Goal: Navigation & Orientation: Find specific page/section

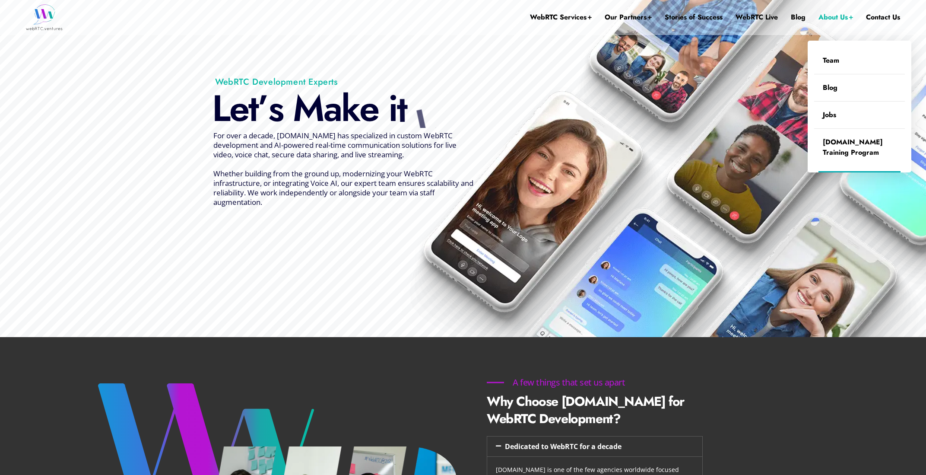
click at [840, 16] on link "About Us" at bounding box center [836, 17] width 35 height 35
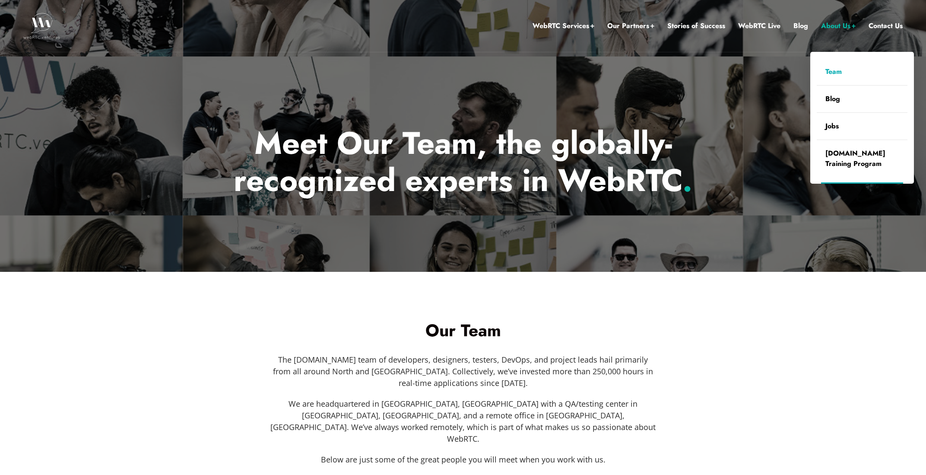
click at [838, 70] on link "Team" at bounding box center [862, 71] width 91 height 27
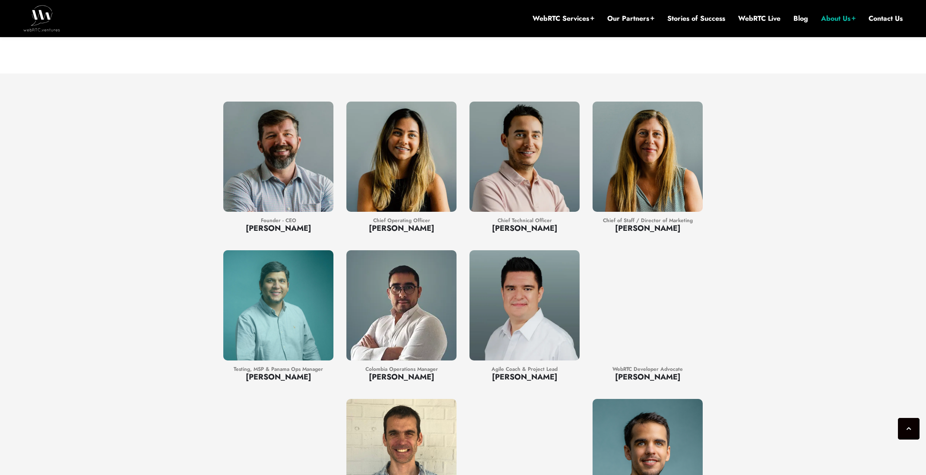
scroll to position [675, 0]
